Goal: Task Accomplishment & Management: Manage account settings

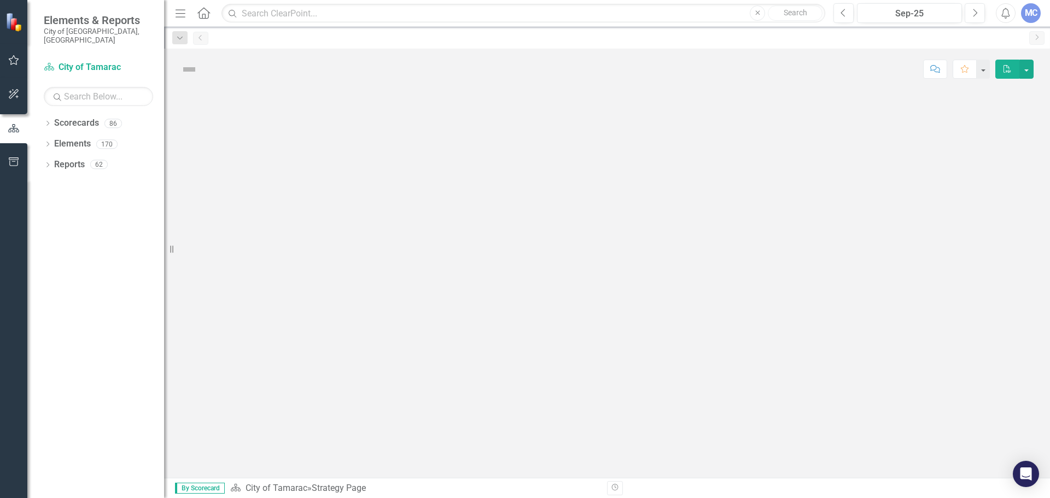
drag, startPoint x: 53, startPoint y: 115, endPoint x: 86, endPoint y: 191, distance: 83.0
click at [53, 115] on div "Dropdown Scorecards 86" at bounding box center [104, 124] width 120 height 21
click at [49, 121] on icon "Dropdown" at bounding box center [48, 124] width 8 height 6
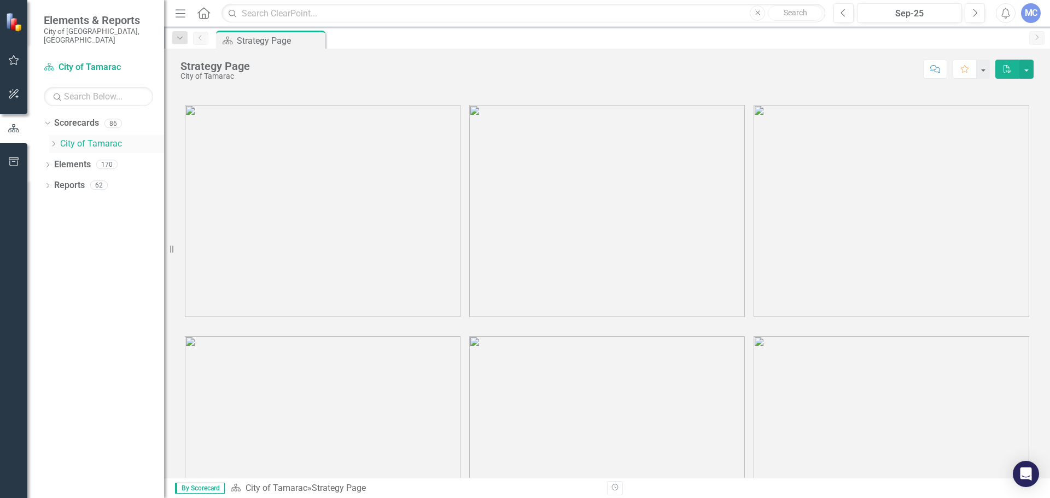
click at [51, 141] on icon "Dropdown" at bounding box center [53, 144] width 8 height 7
click at [52, 141] on icon "Dropdown" at bounding box center [53, 144] width 8 height 7
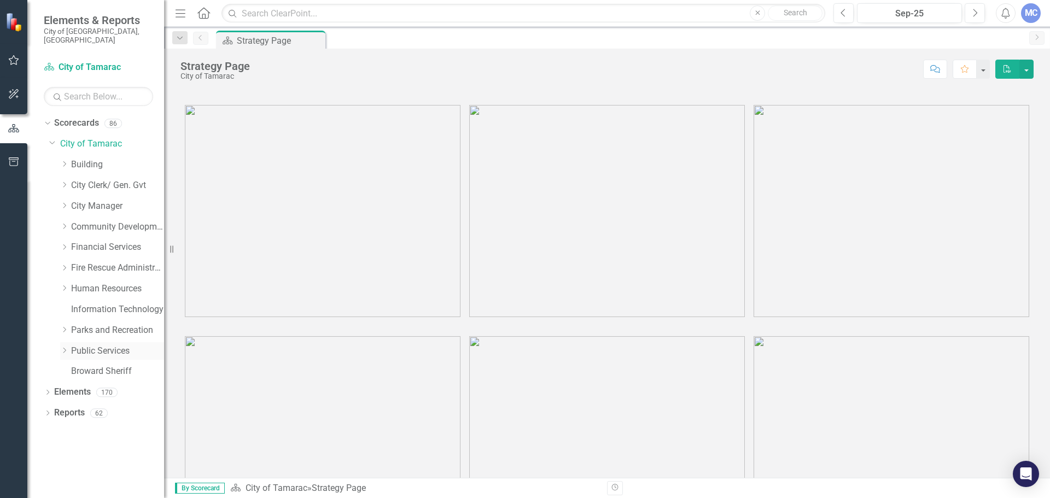
click at [66, 347] on icon "Dropdown" at bounding box center [64, 350] width 8 height 7
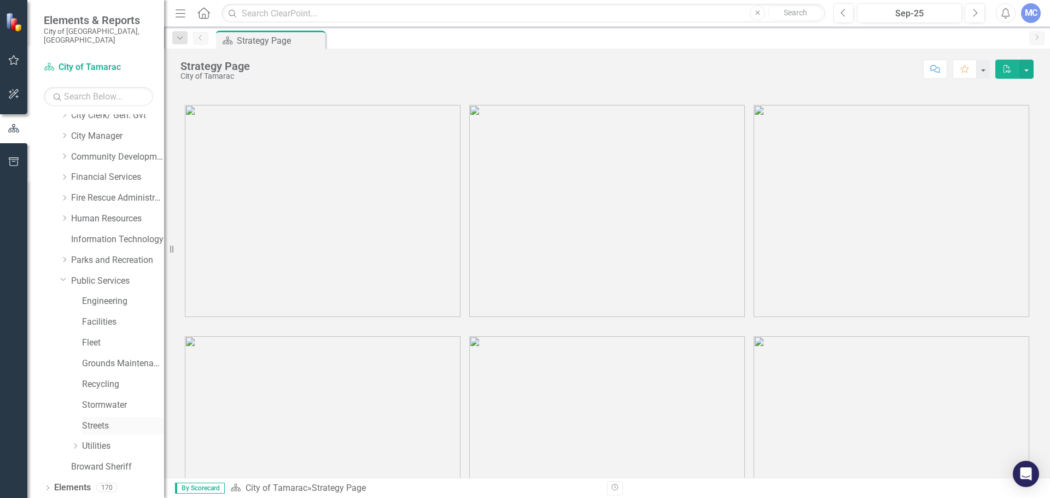
scroll to position [83, 0]
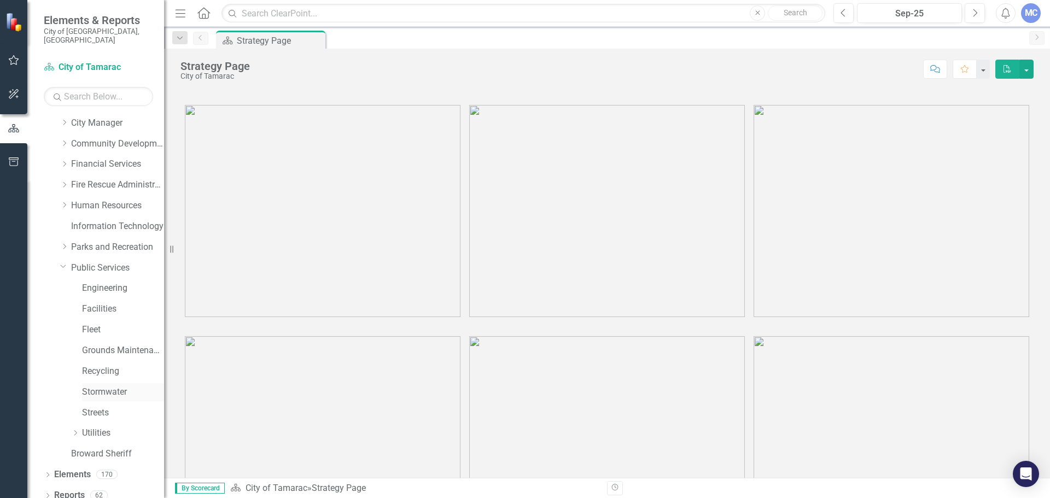
click at [85, 386] on link "Stormwater" at bounding box center [123, 392] width 82 height 13
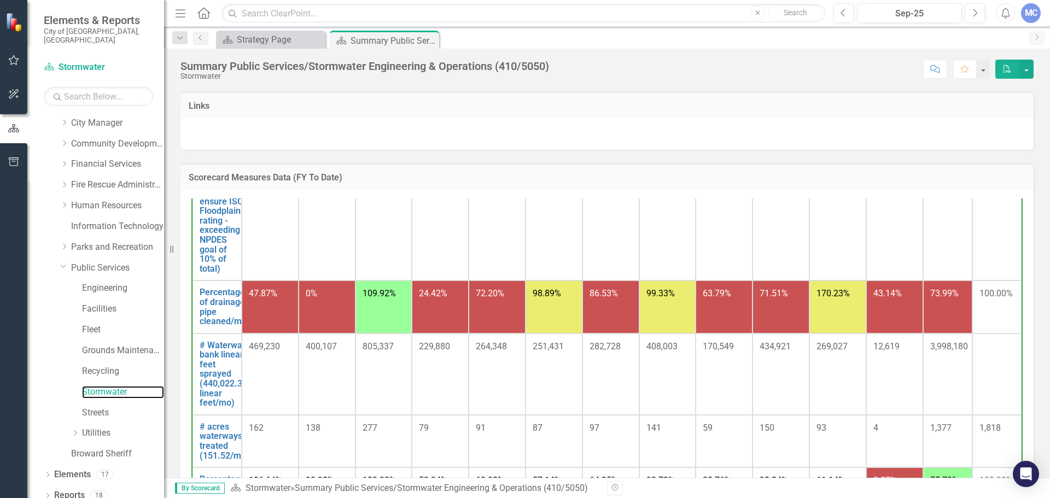
scroll to position [547, 0]
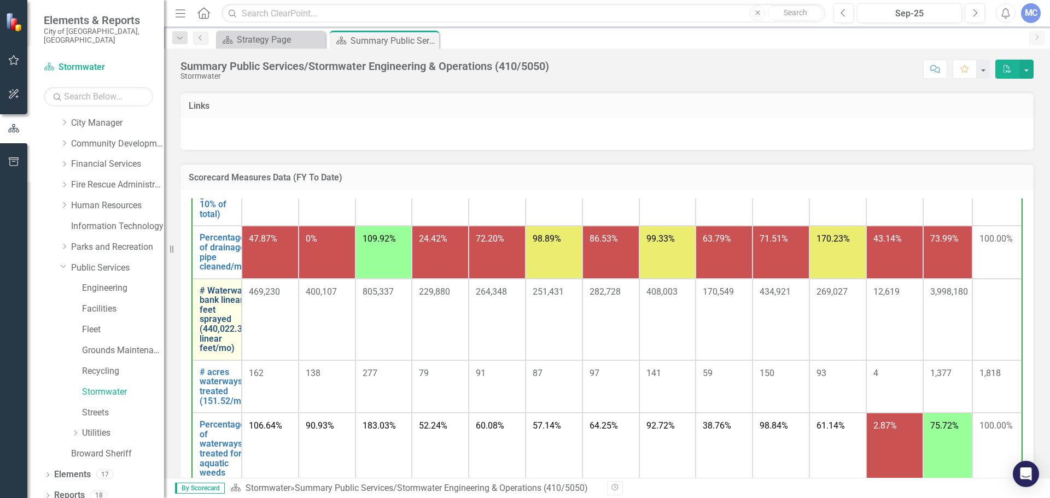
click at [228, 343] on link "# Waterway bank linear feet sprayed (440,022.33 linear feet/mo)" at bounding box center [224, 319] width 48 height 67
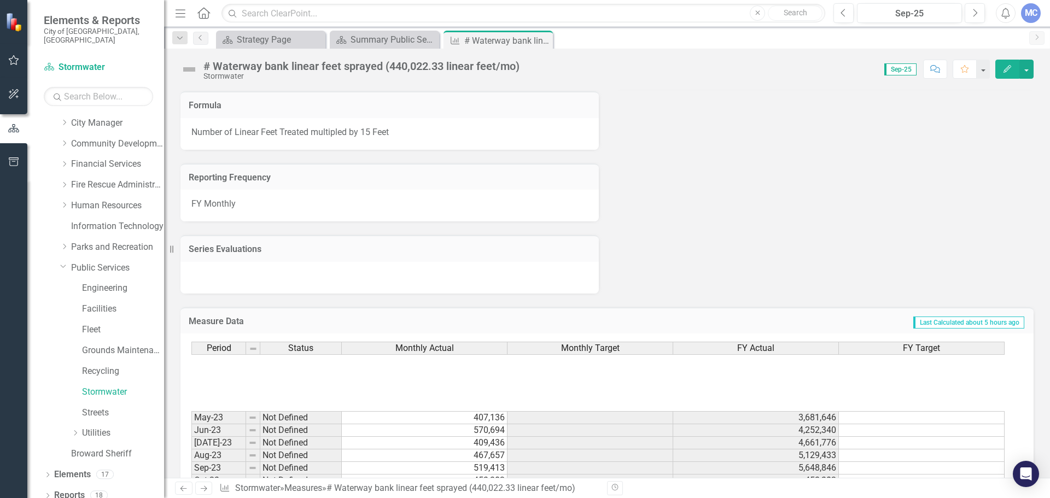
scroll to position [702, 0]
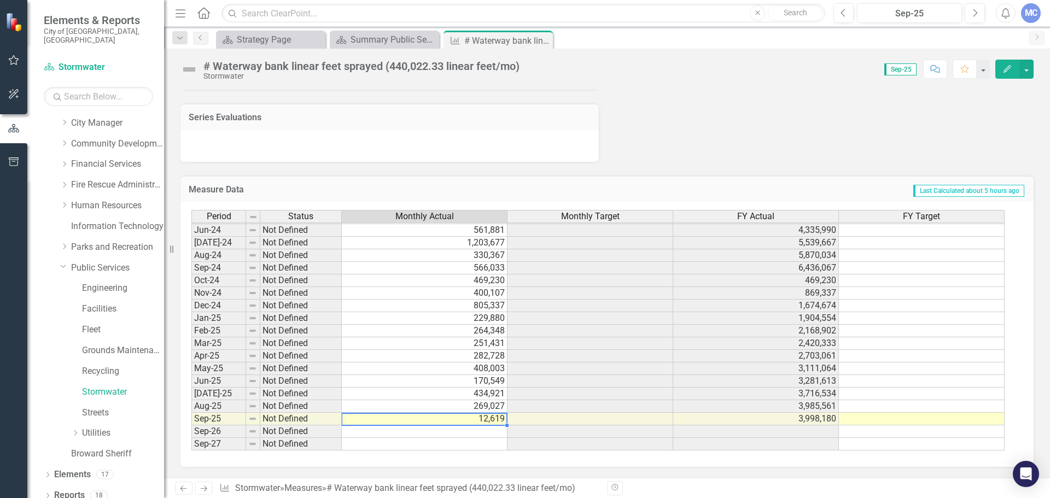
click at [493, 421] on td "12,619" at bounding box center [425, 419] width 166 height 13
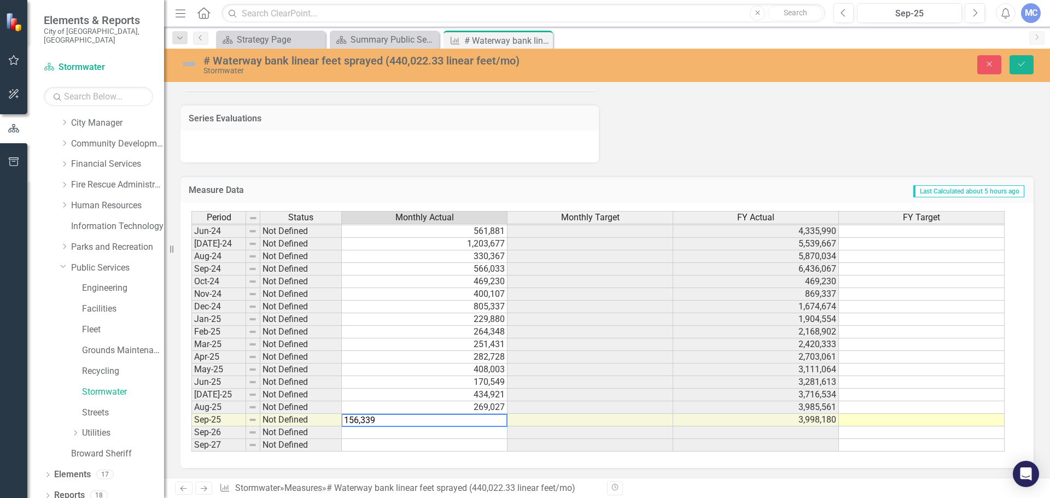
type textarea "156,339"
click at [1021, 70] on button "Save" at bounding box center [1022, 64] width 24 height 19
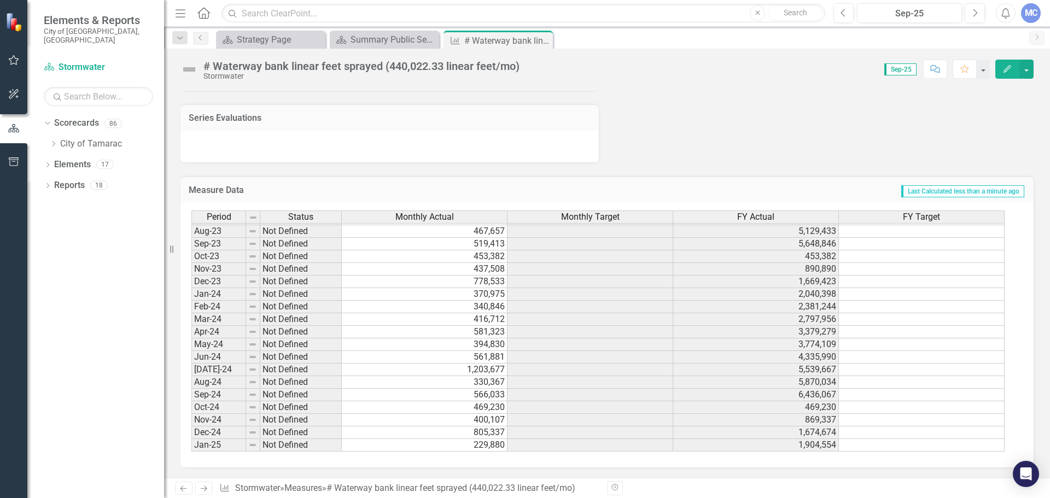
scroll to position [402, 0]
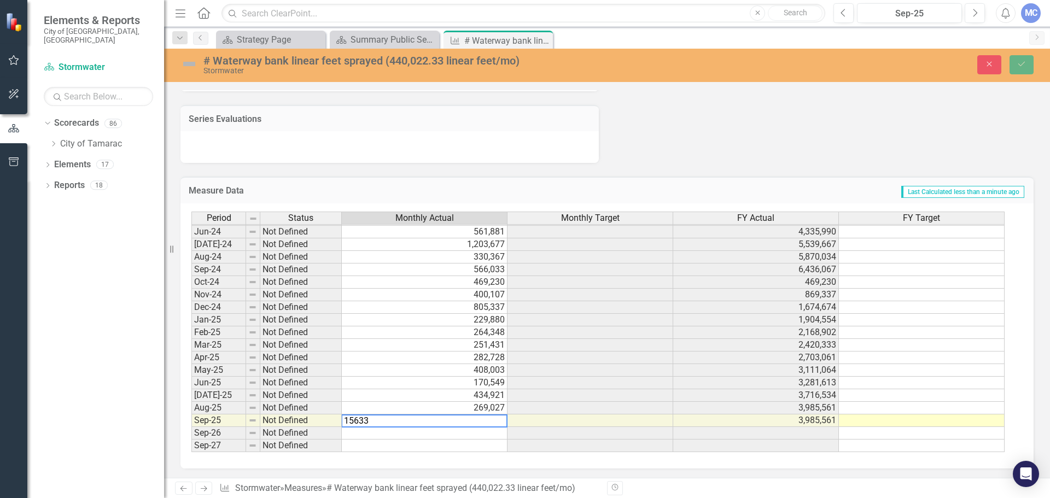
type textarea "156339"
click at [49, 141] on icon "Dropdown" at bounding box center [53, 144] width 8 height 7
click at [50, 141] on icon "Dropdown" at bounding box center [53, 144] width 8 height 7
click at [56, 141] on icon "Dropdown" at bounding box center [53, 144] width 8 height 7
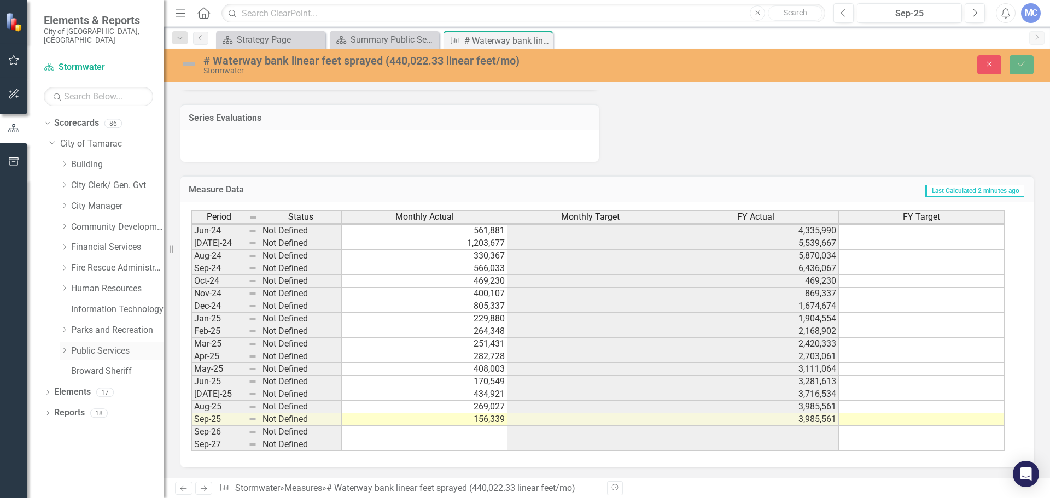
click at [63, 347] on icon "Dropdown" at bounding box center [64, 350] width 8 height 7
click at [121, 469] on link "Stormwater" at bounding box center [123, 475] width 82 height 13
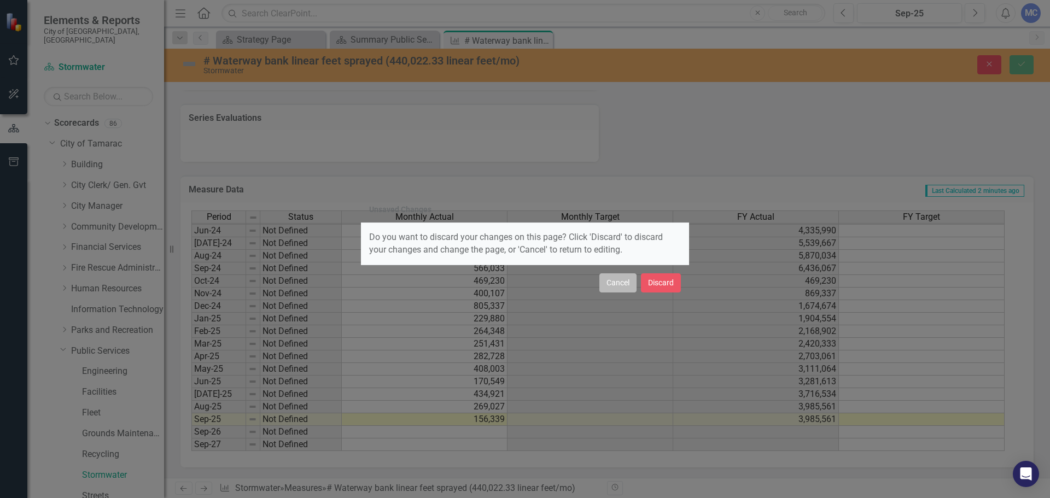
click at [623, 283] on button "Cancel" at bounding box center [618, 283] width 37 height 19
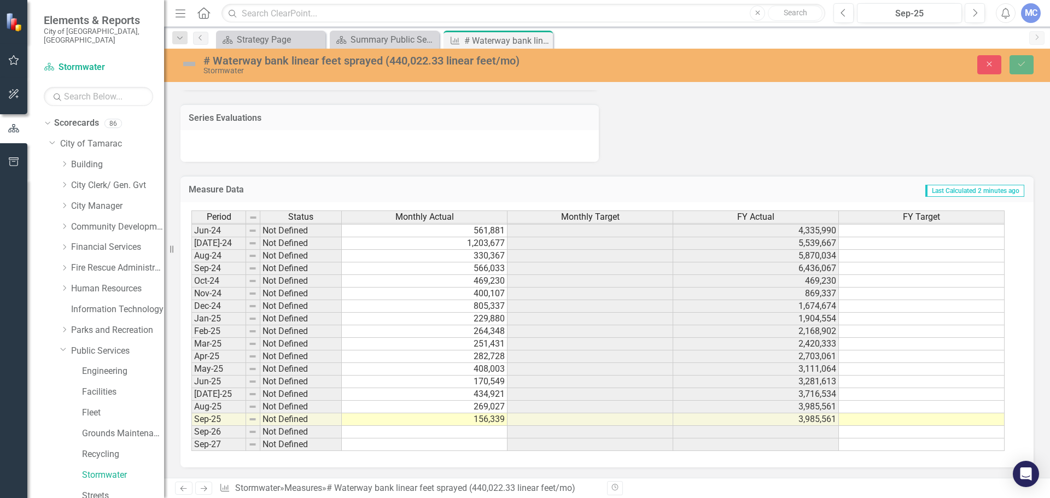
click at [491, 418] on td "156,339" at bounding box center [425, 420] width 166 height 13
type textarea "156339"
click at [481, 422] on td "156,339" at bounding box center [425, 420] width 166 height 13
type textarea "156339"
click at [120, 469] on link "Stormwater" at bounding box center [123, 475] width 82 height 13
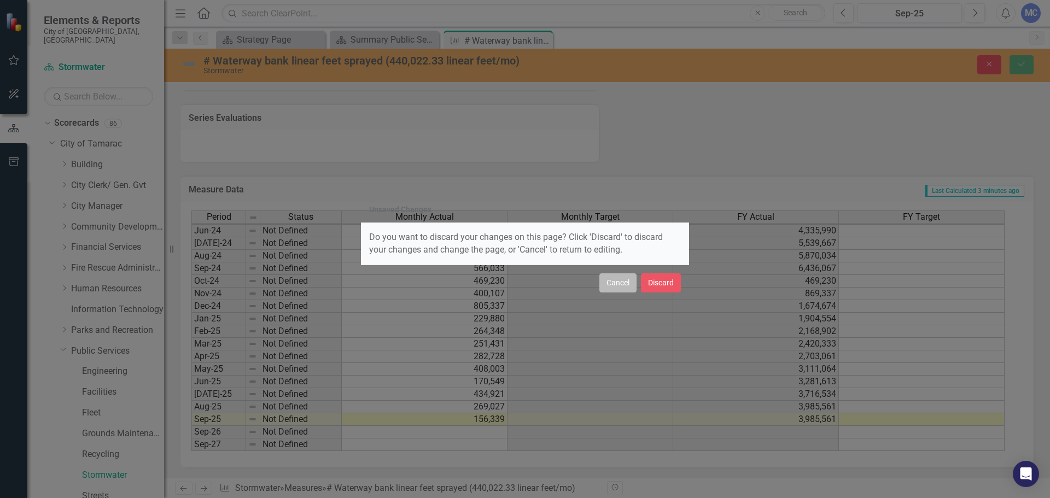
click at [625, 286] on button "Cancel" at bounding box center [618, 283] width 37 height 19
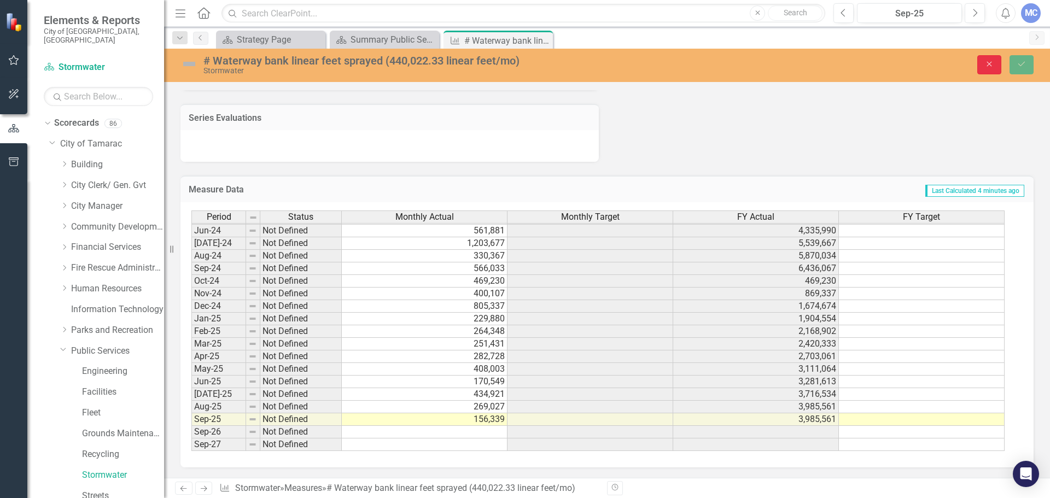
click at [996, 67] on button "Close" at bounding box center [990, 64] width 24 height 19
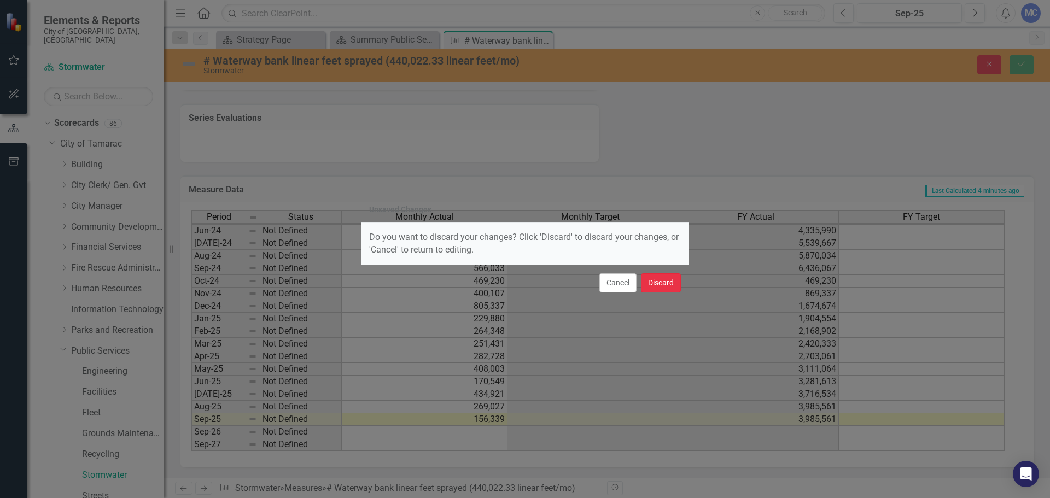
click at [659, 284] on button "Discard" at bounding box center [661, 283] width 40 height 19
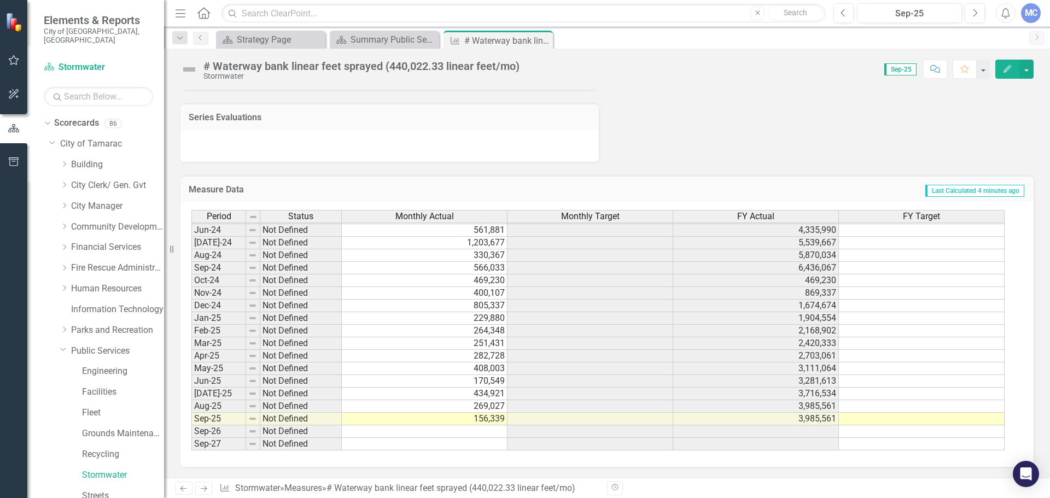
scroll to position [702, 0]
click at [467, 417] on td at bounding box center [425, 419] width 166 height 13
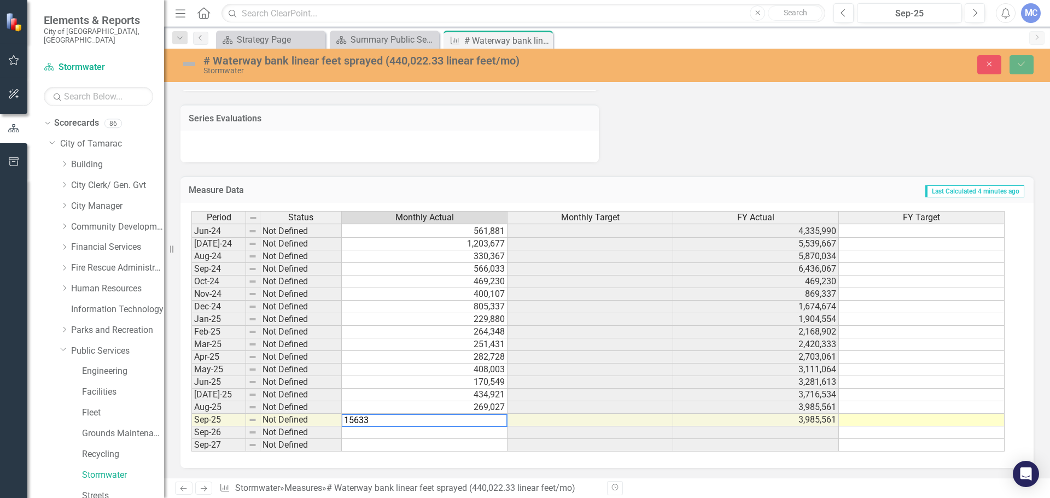
type textarea "156339"
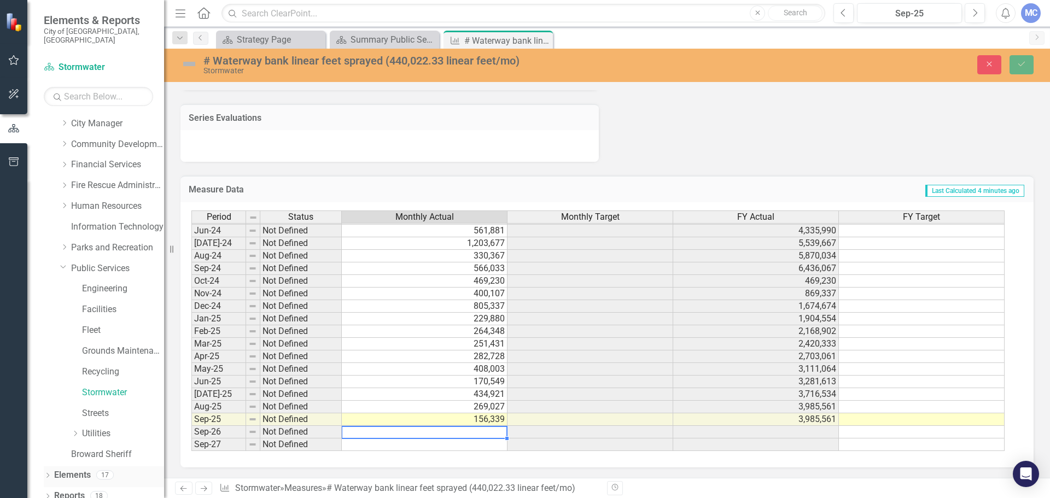
scroll to position [83, 0]
click at [98, 386] on link "Stormwater" at bounding box center [123, 392] width 82 height 13
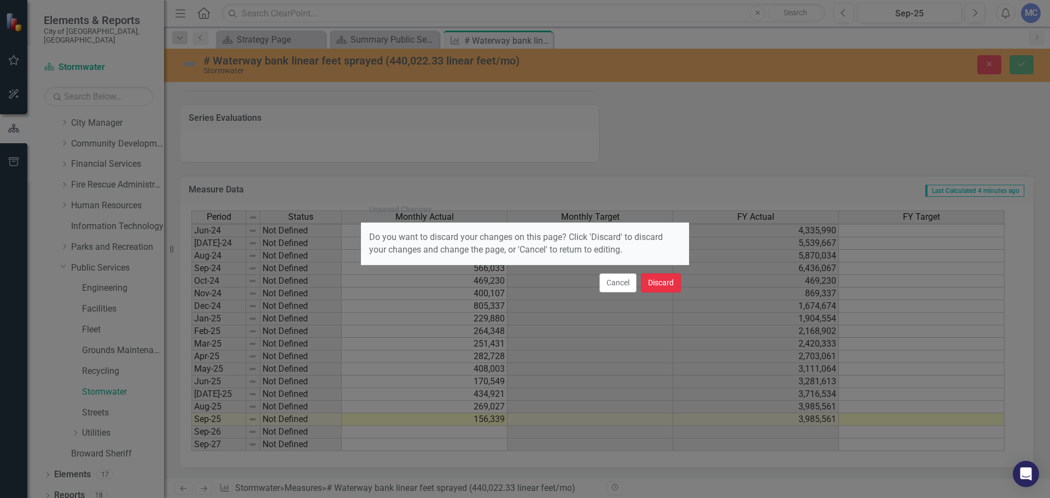
click at [652, 282] on button "Discard" at bounding box center [661, 283] width 40 height 19
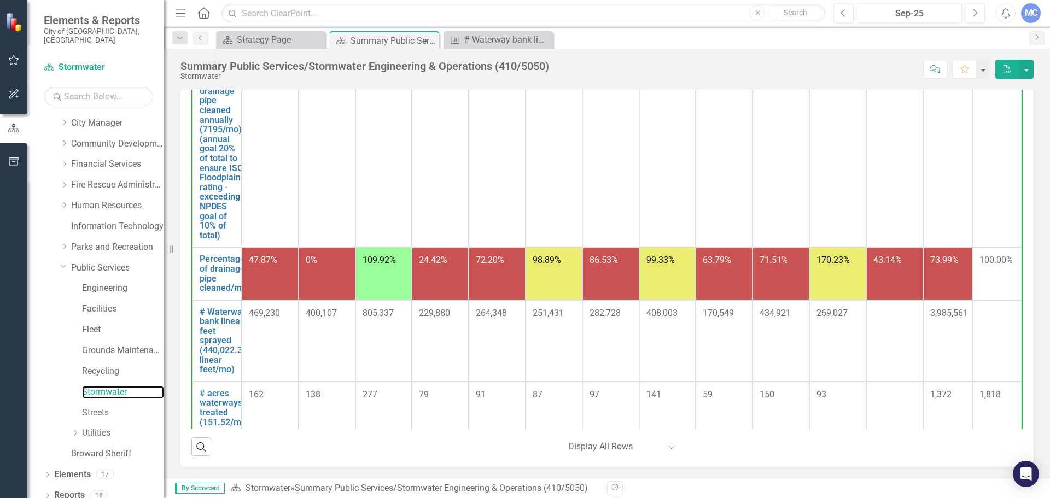
scroll to position [438, 0]
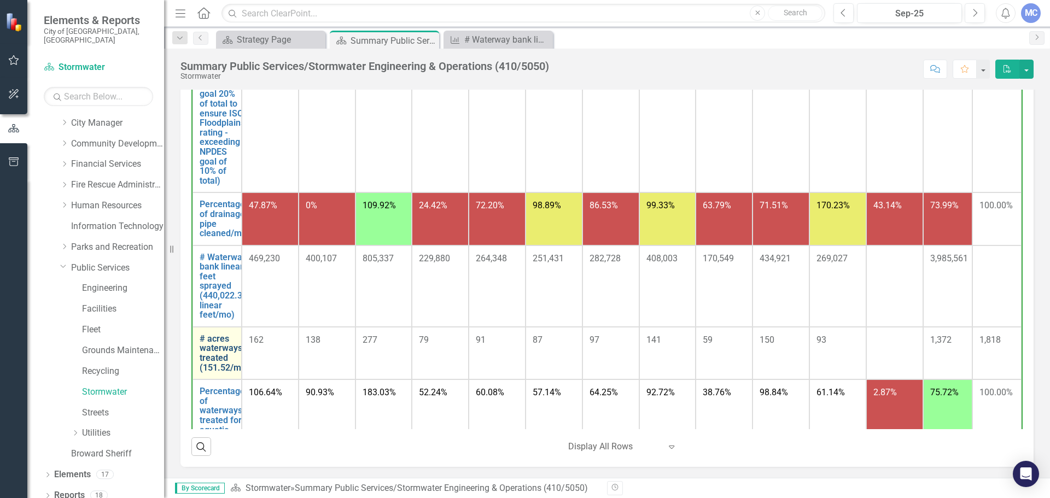
click at [222, 373] on link "# acres waterways treated (151.52/month)" at bounding box center [231, 353] width 62 height 38
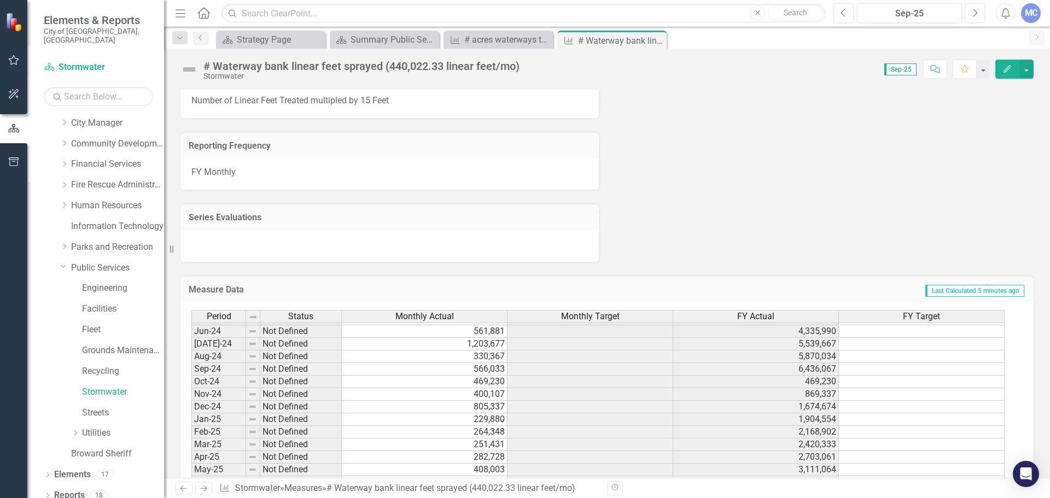
scroll to position [402, 0]
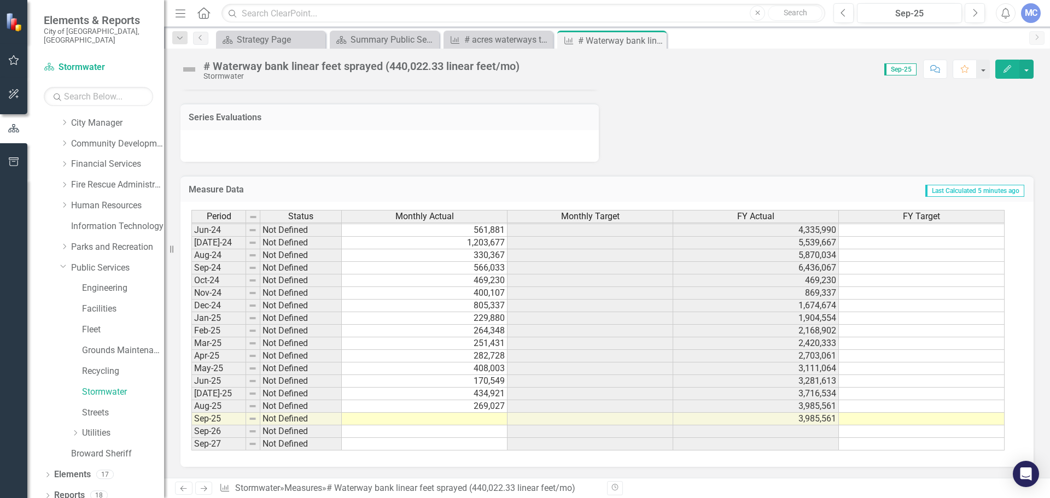
click at [478, 421] on tbody "Mar-23 Not Defined 411,088 2,718,296 Apr-23 Not Defined 556,214 3,274,510 May-2…" at bounding box center [597, 243] width 813 height 416
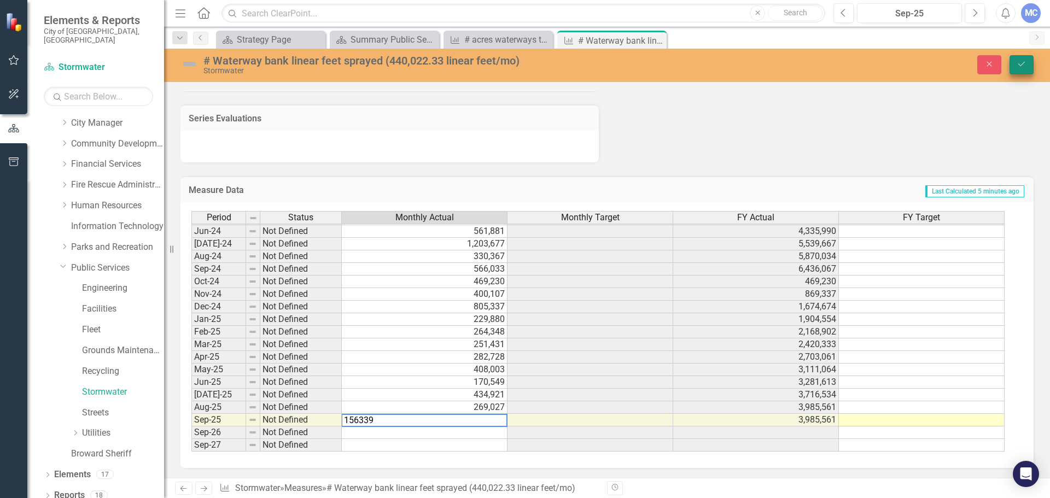
type textarea "156339"
click at [1025, 67] on icon "Save" at bounding box center [1022, 64] width 10 height 8
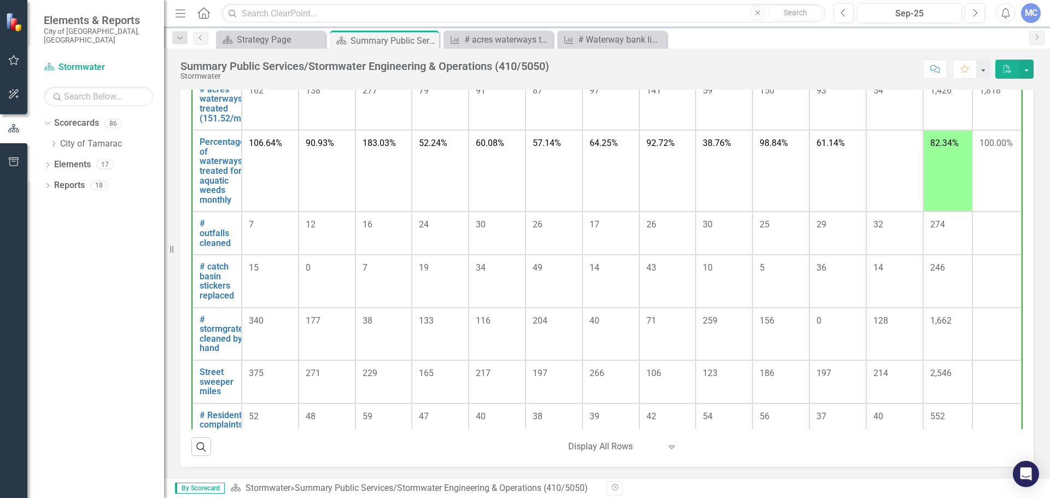
scroll to position [629, 0]
